Goal: Task Accomplishment & Management: Use online tool/utility

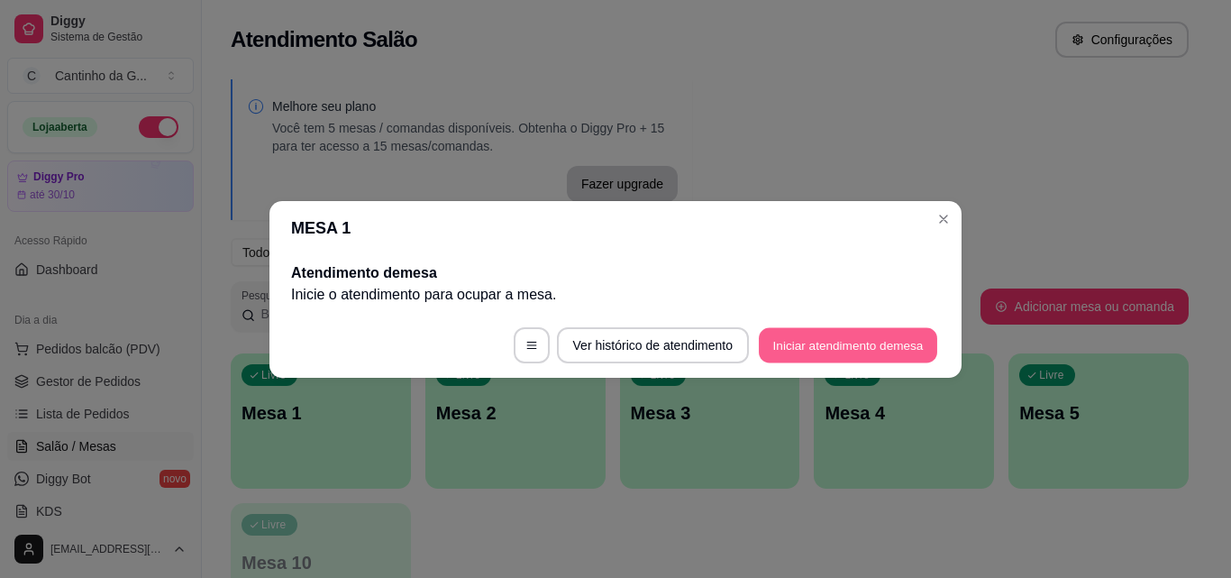
click at [829, 339] on button "Iniciar atendimento de mesa" at bounding box center [848, 344] width 178 height 35
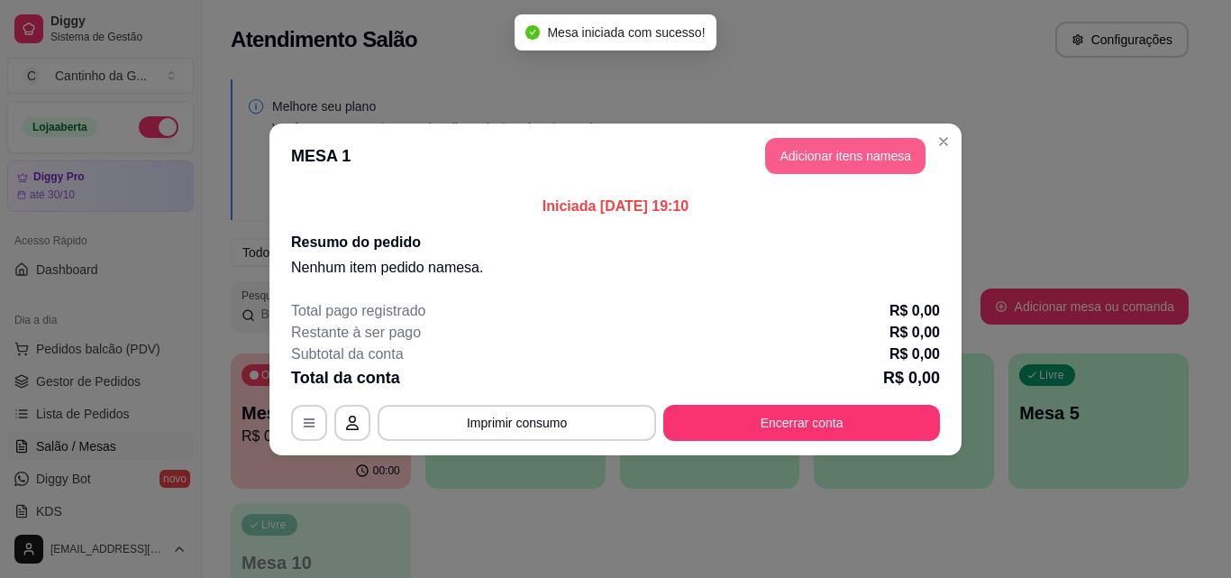
click at [869, 169] on button "Adicionar itens na mesa" at bounding box center [845, 156] width 160 height 36
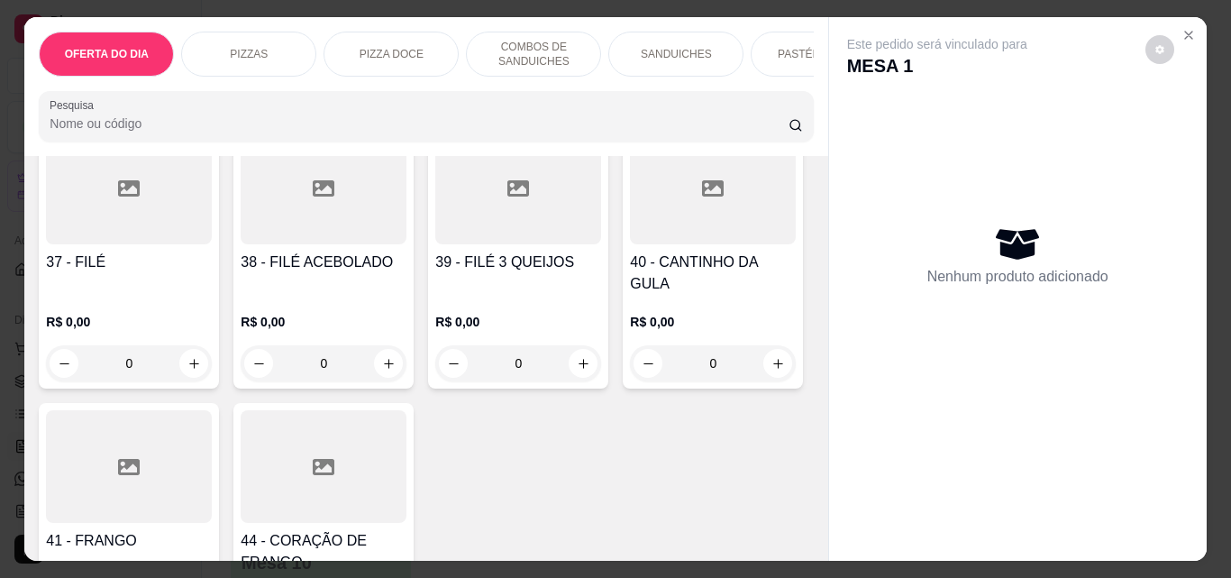
scroll to position [1803, 0]
click at [212, 358] on div "0" at bounding box center [129, 362] width 166 height 36
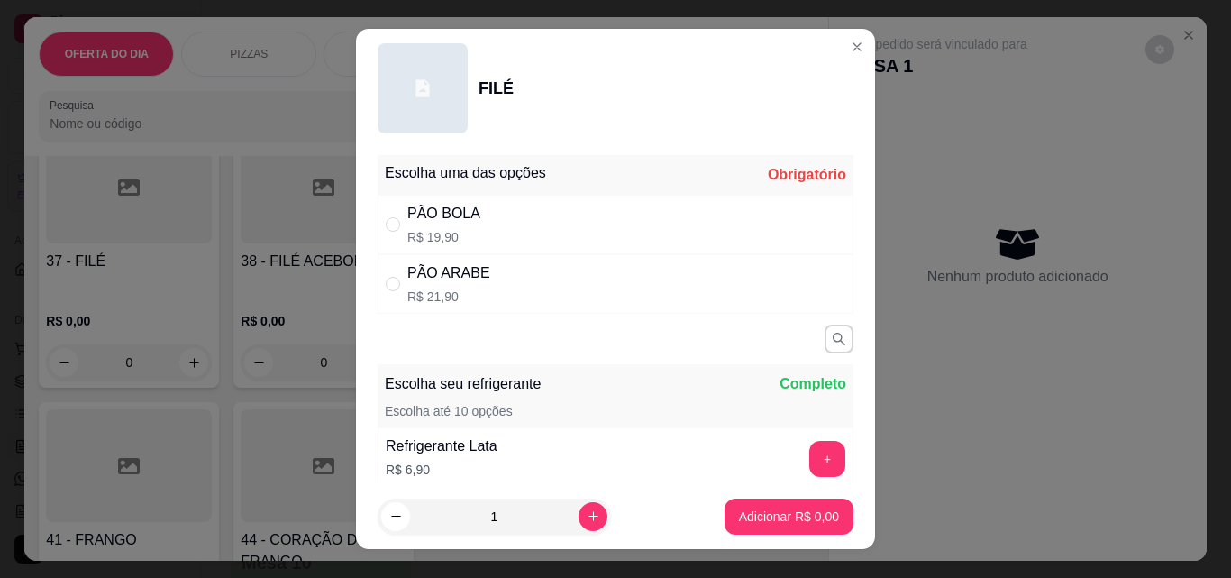
click at [486, 271] on div "PÃO ARABE R$ 21,90" at bounding box center [616, 283] width 476 height 59
radio input "true"
click at [811, 512] on p "Adicionar R$ 21,90" at bounding box center [785, 517] width 107 height 18
type input "1"
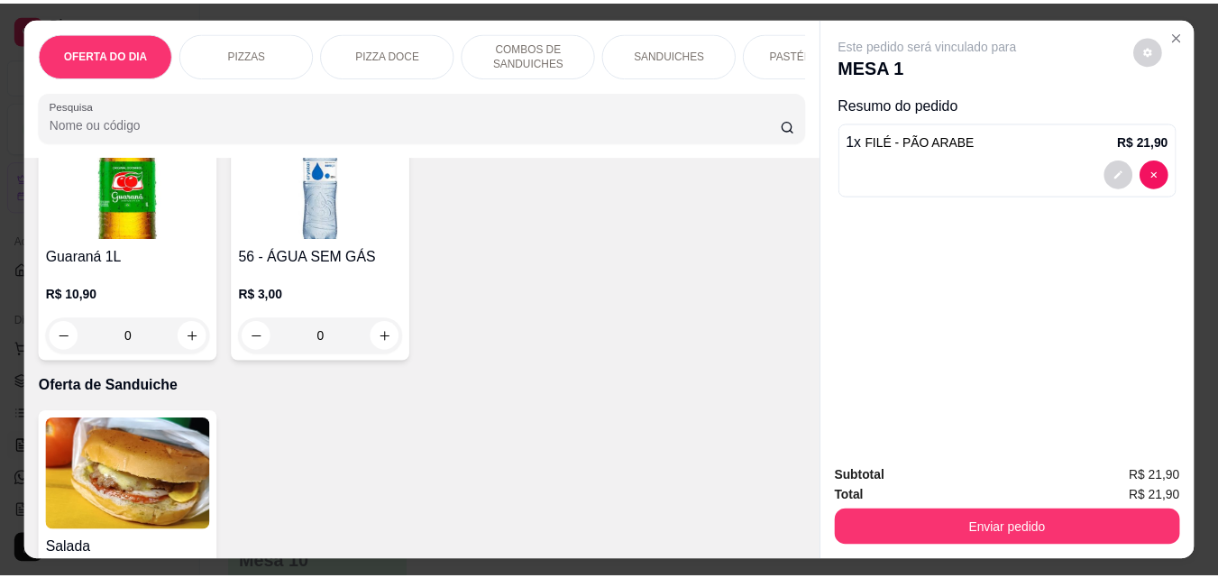
scroll to position [4507, 0]
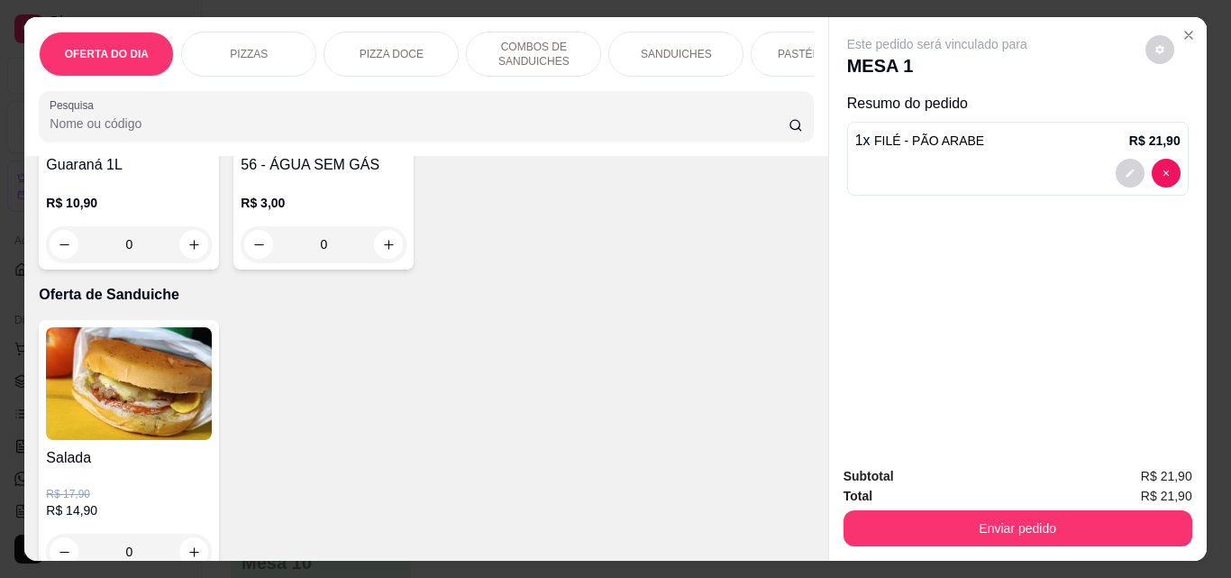
type input "1"
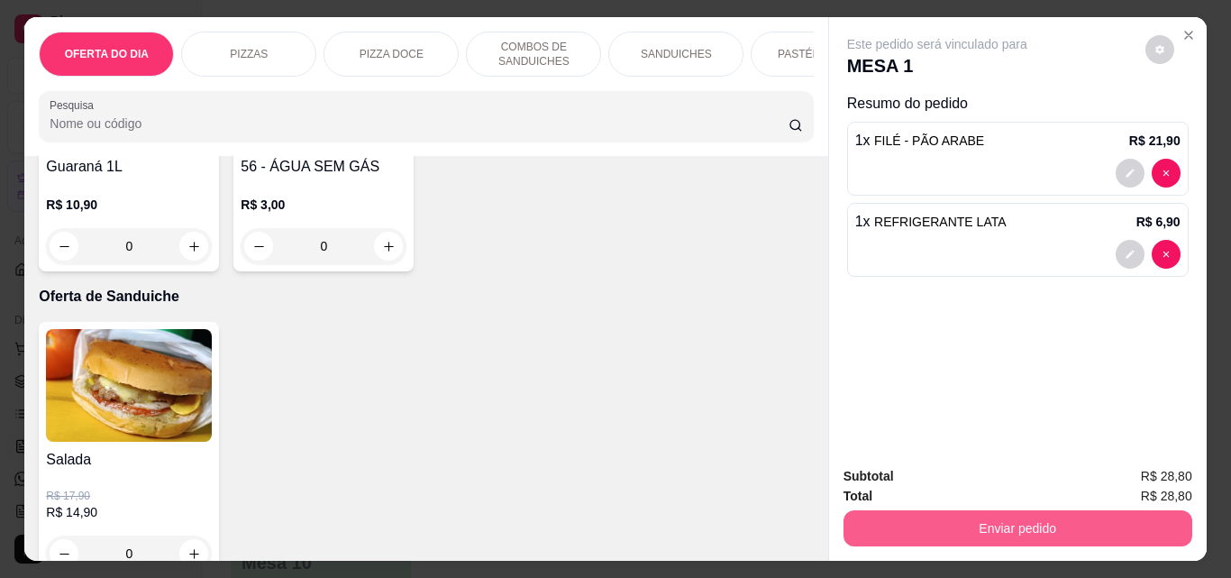
click at [963, 520] on button "Enviar pedido" at bounding box center [1018, 528] width 349 height 36
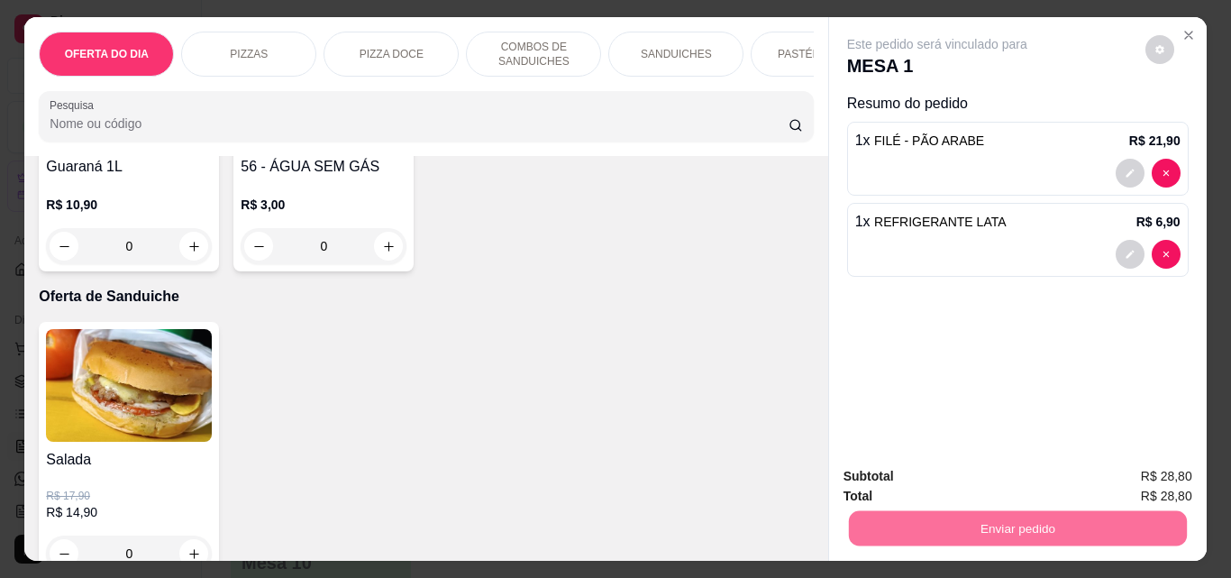
click at [1157, 471] on button "Enviar pedido" at bounding box center [1145, 477] width 102 height 34
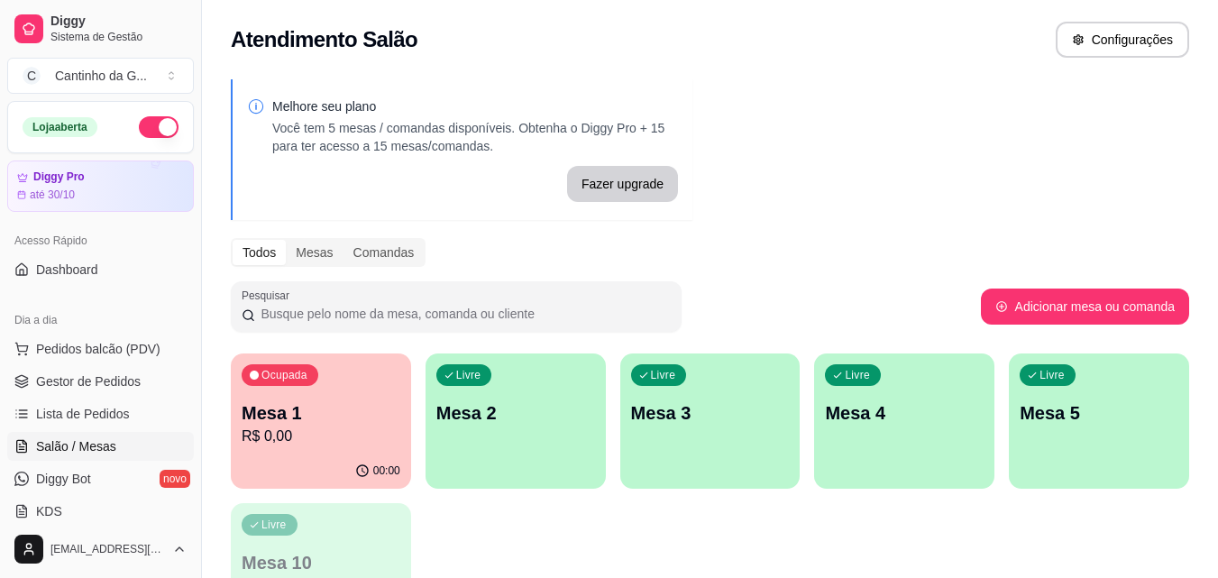
click at [941, 138] on div "Melhore seu plano Você tem 5 mesas / comandas disponíveis. Obtenha o Diggy Pro …" at bounding box center [710, 364] width 1016 height 591
click at [359, 427] on p "R$ 28,80" at bounding box center [321, 436] width 159 height 22
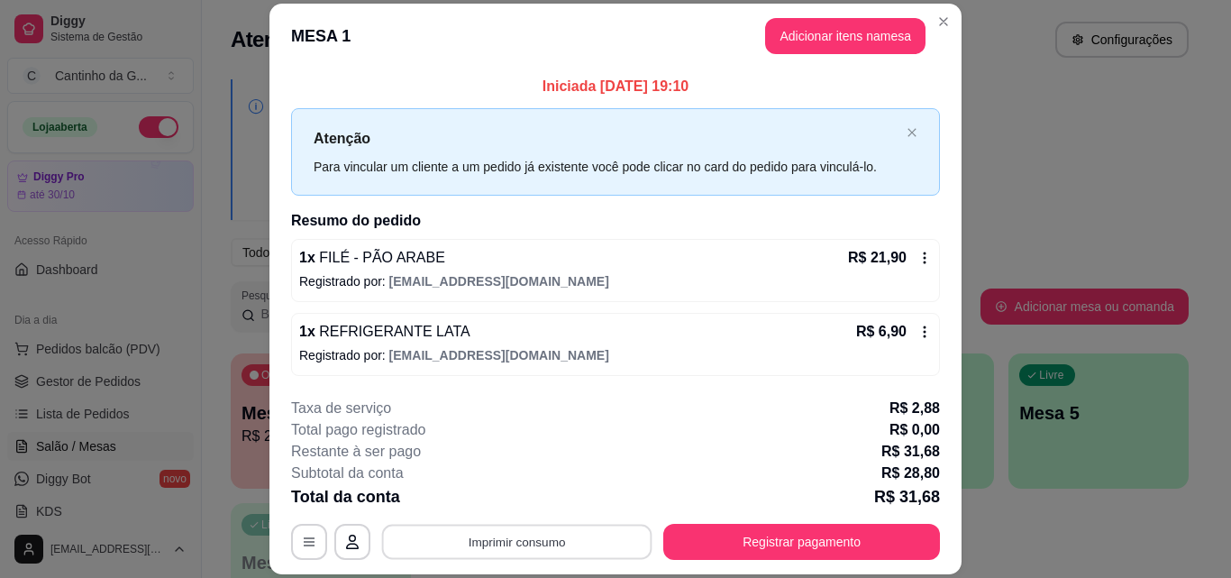
click at [569, 544] on button "Imprimir consumo" at bounding box center [517, 542] width 270 height 35
click at [543, 493] on button "IMPRESSORA" at bounding box center [516, 500] width 131 height 29
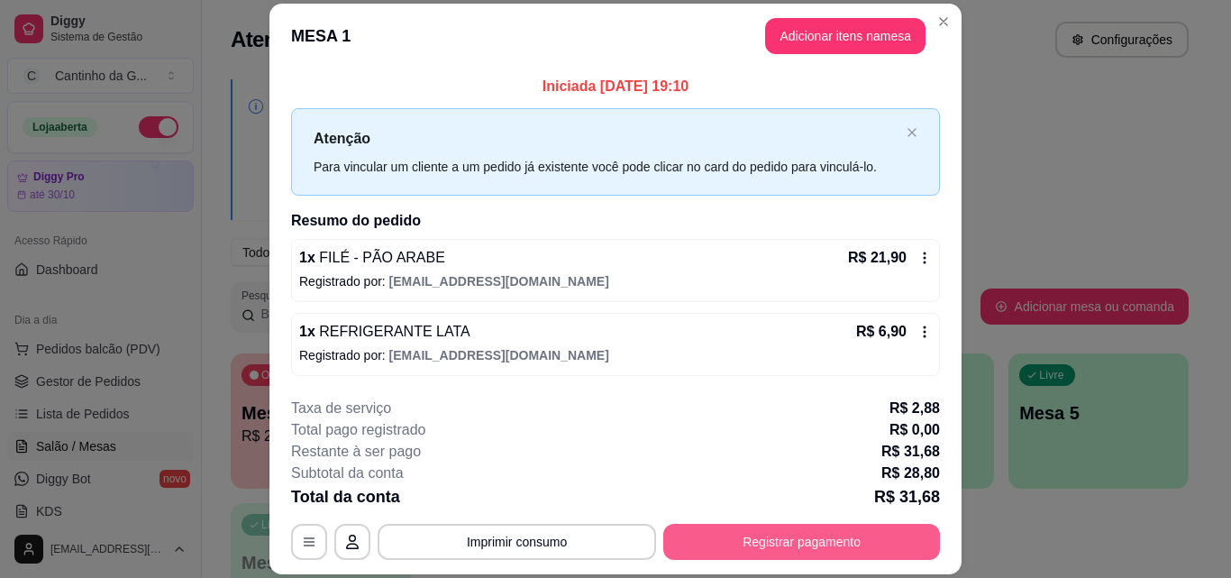
click at [854, 552] on button "Registrar pagamento" at bounding box center [801, 542] width 277 height 36
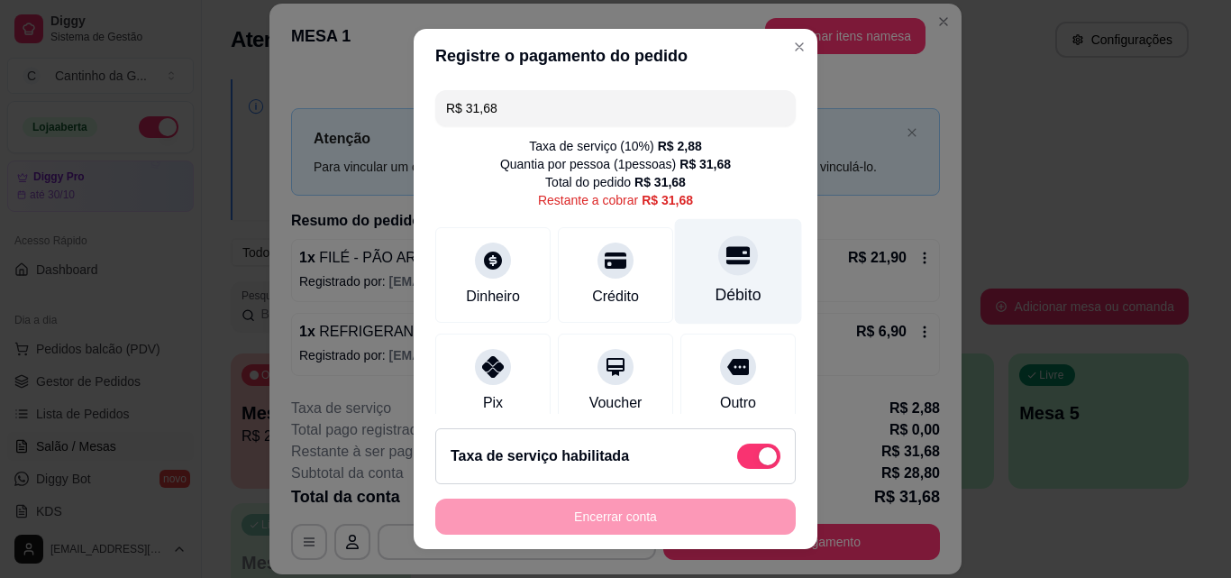
click at [718, 274] on div at bounding box center [738, 255] width 40 height 40
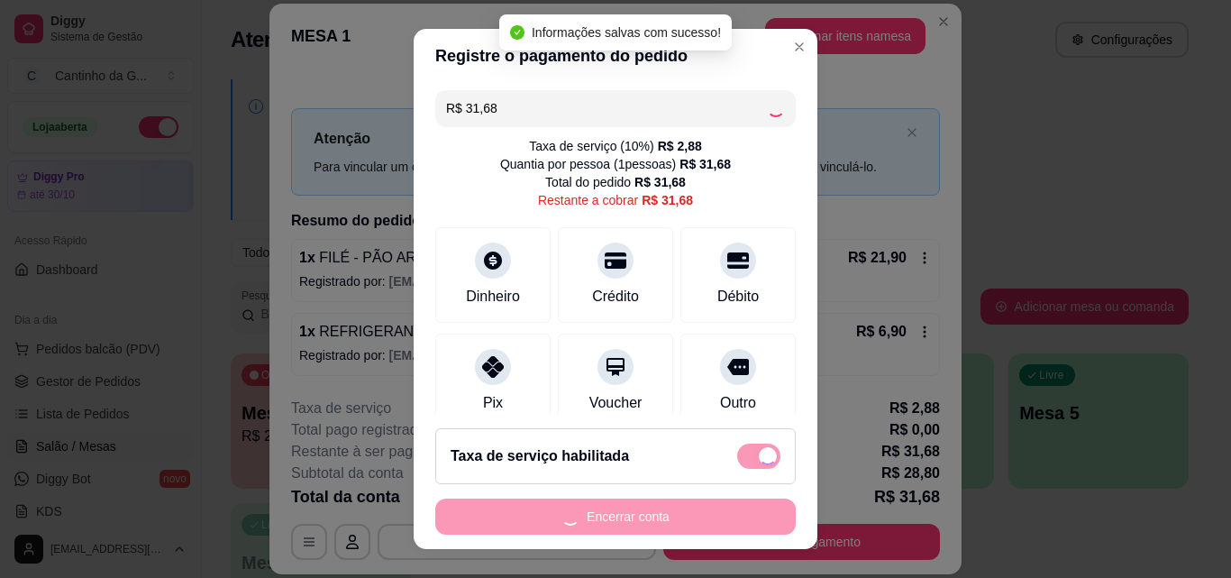
type input "R$ 0,00"
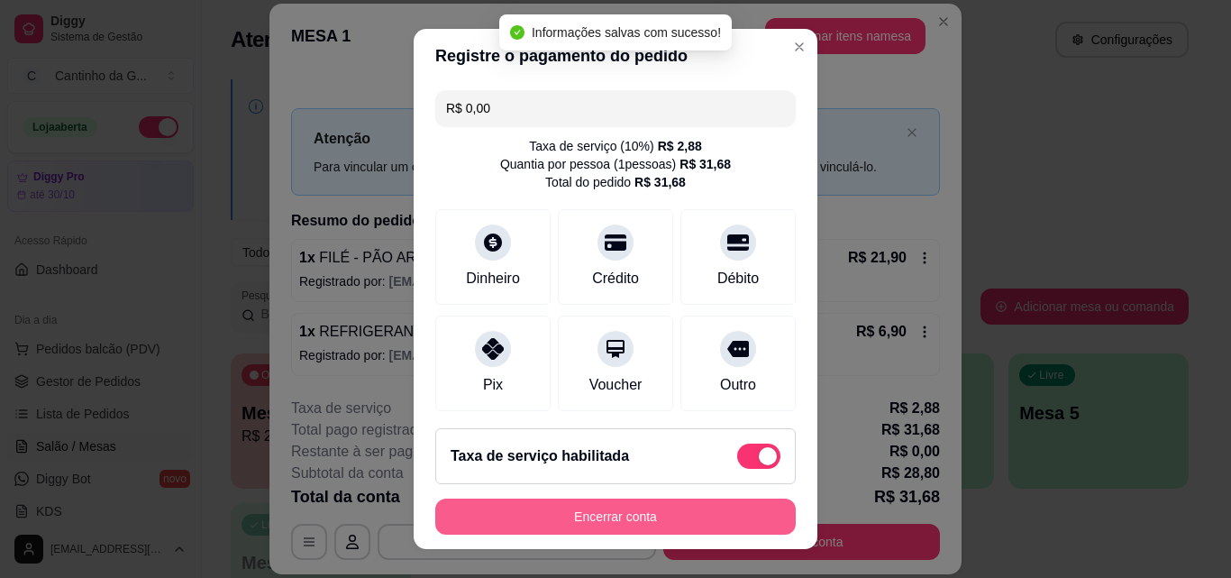
click at [706, 513] on button "Encerrar conta" at bounding box center [615, 517] width 361 height 36
